Goal: Task Accomplishment & Management: Manage account settings

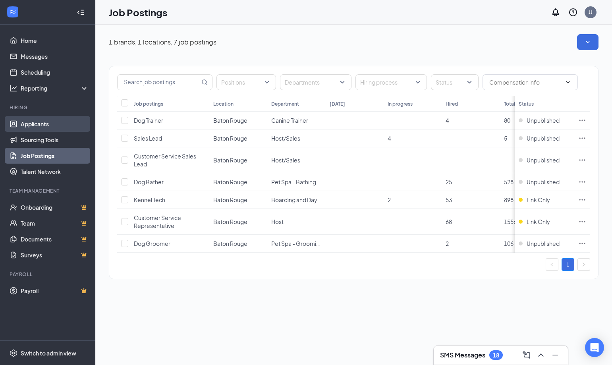
click at [48, 124] on link "Applicants" at bounding box center [55, 124] width 68 height 16
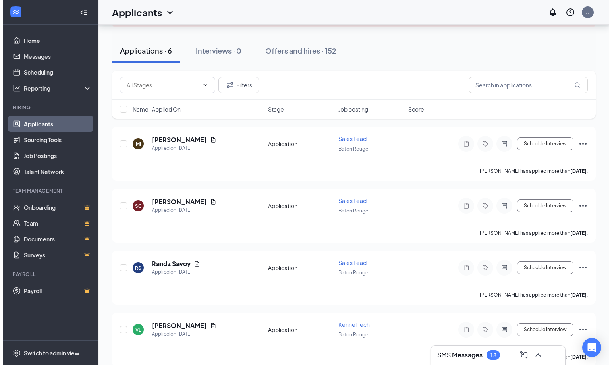
scroll to position [79, 0]
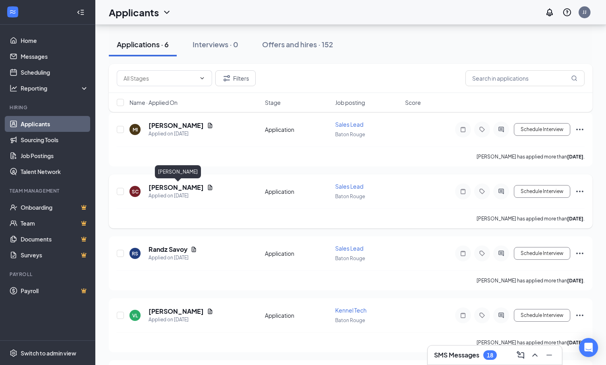
click at [200, 188] on h5 "[PERSON_NAME]" at bounding box center [175, 187] width 55 height 9
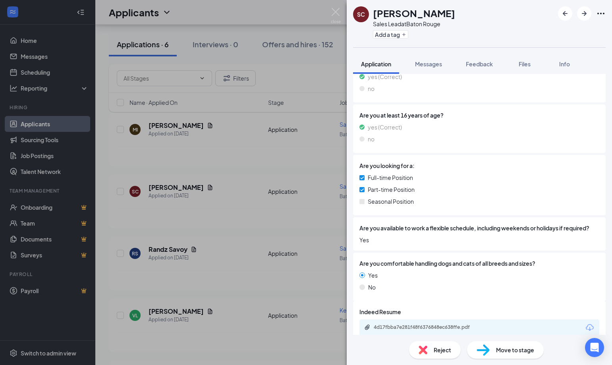
scroll to position [178, 0]
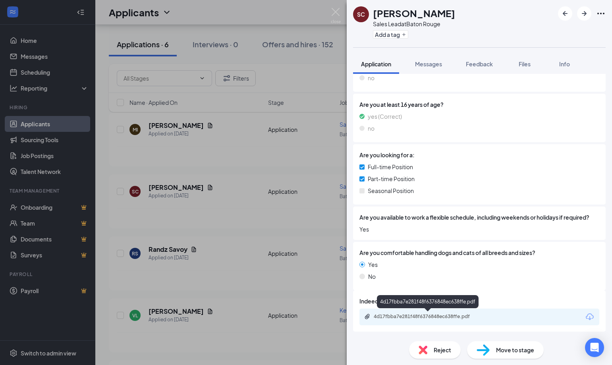
click at [440, 317] on div "4d17fbba7e281f48f6376848ec638ffe.pdf" at bounding box center [428, 316] width 111 height 6
click at [332, 8] on img at bounding box center [336, 15] width 10 height 15
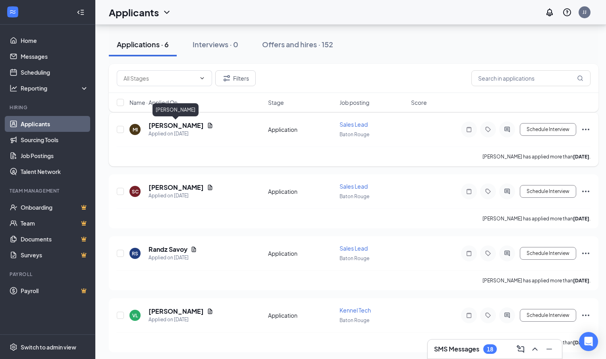
click at [184, 128] on h5 "[PERSON_NAME]" at bounding box center [175, 125] width 55 height 9
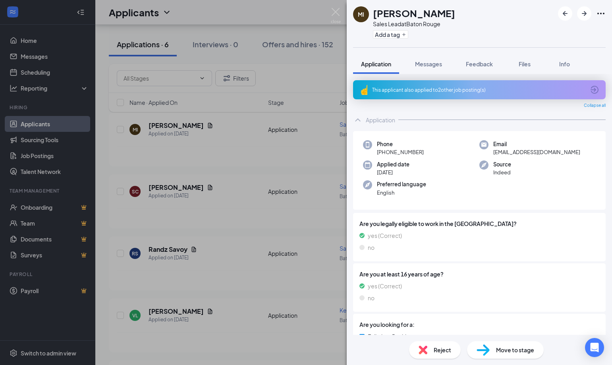
scroll to position [178, 0]
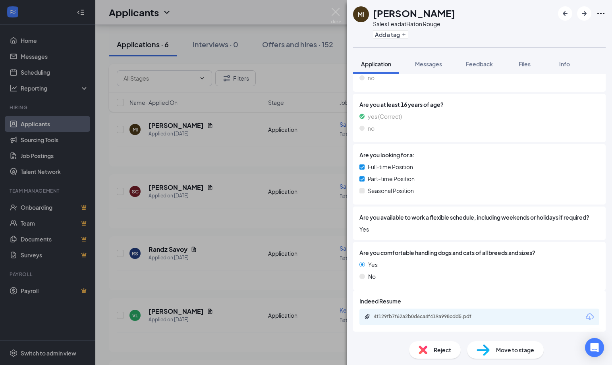
click at [436, 312] on div "4f129fb7f62a2b0d6ca4f419a998cdd5.pdf" at bounding box center [479, 316] width 240 height 17
click at [435, 318] on div "4f129fb7f62a2b0d6ca4f419a998cdd5.pdf" at bounding box center [428, 316] width 111 height 6
